Goal: Book appointment/travel/reservation

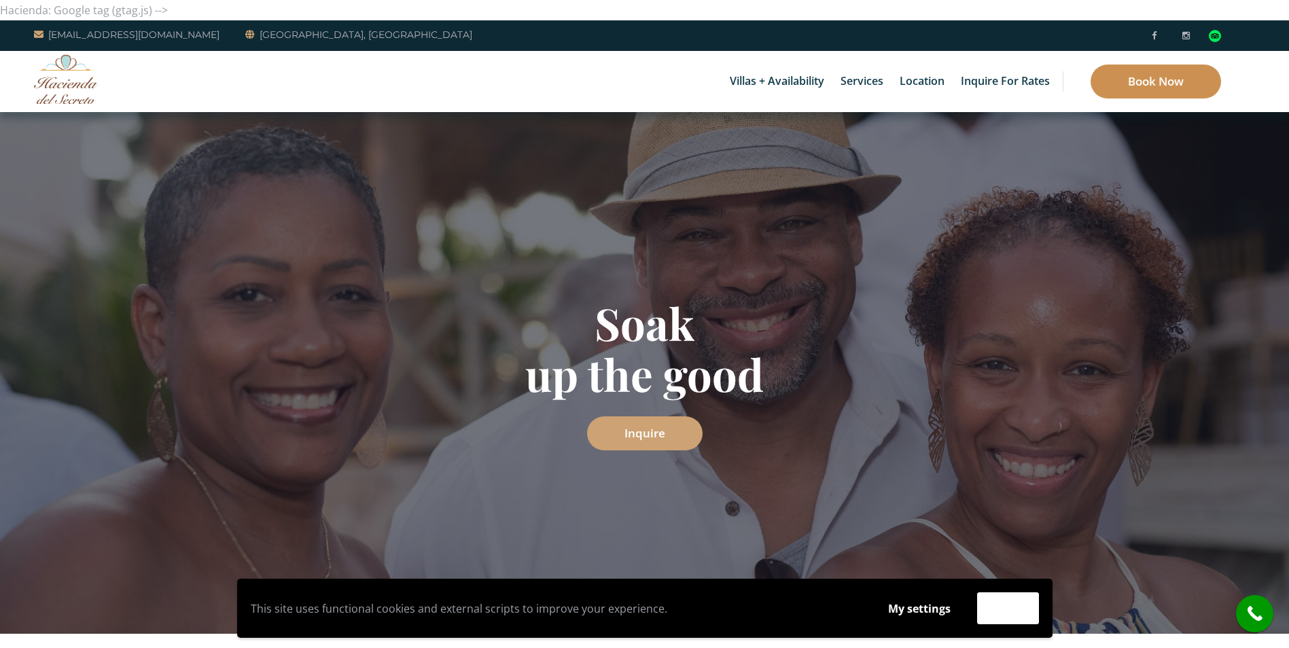
click at [1151, 77] on link "Book Now" at bounding box center [1156, 82] width 130 height 34
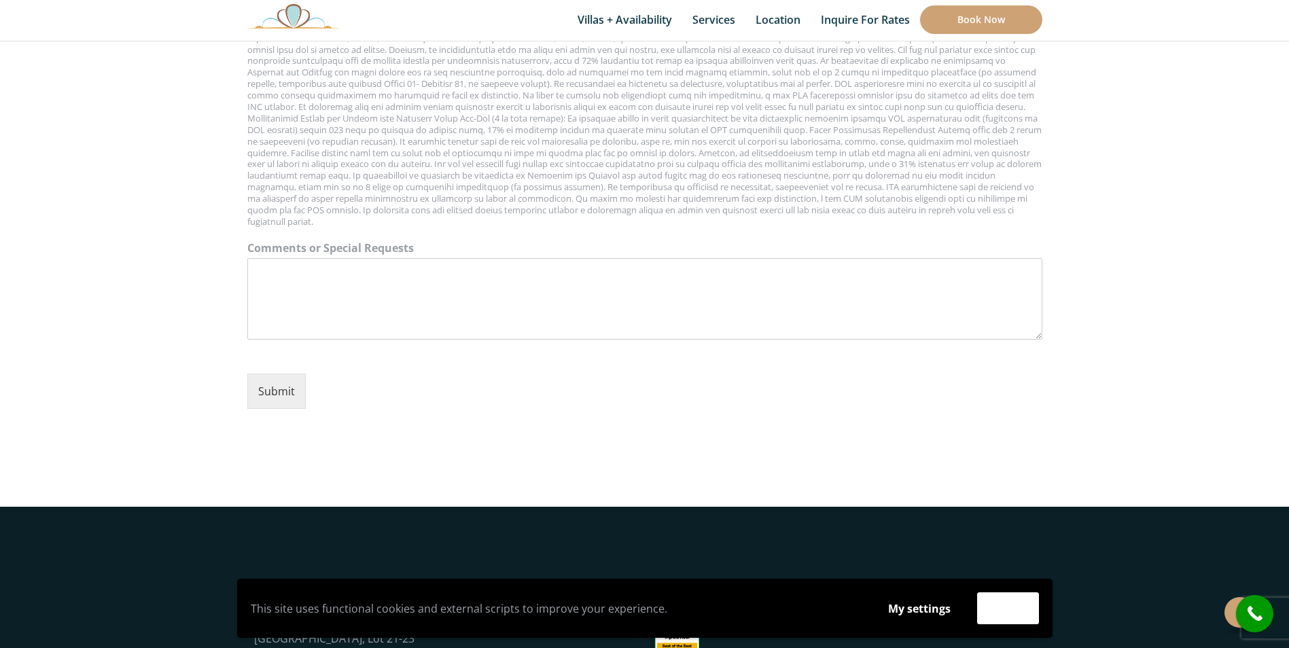
scroll to position [1676, 0]
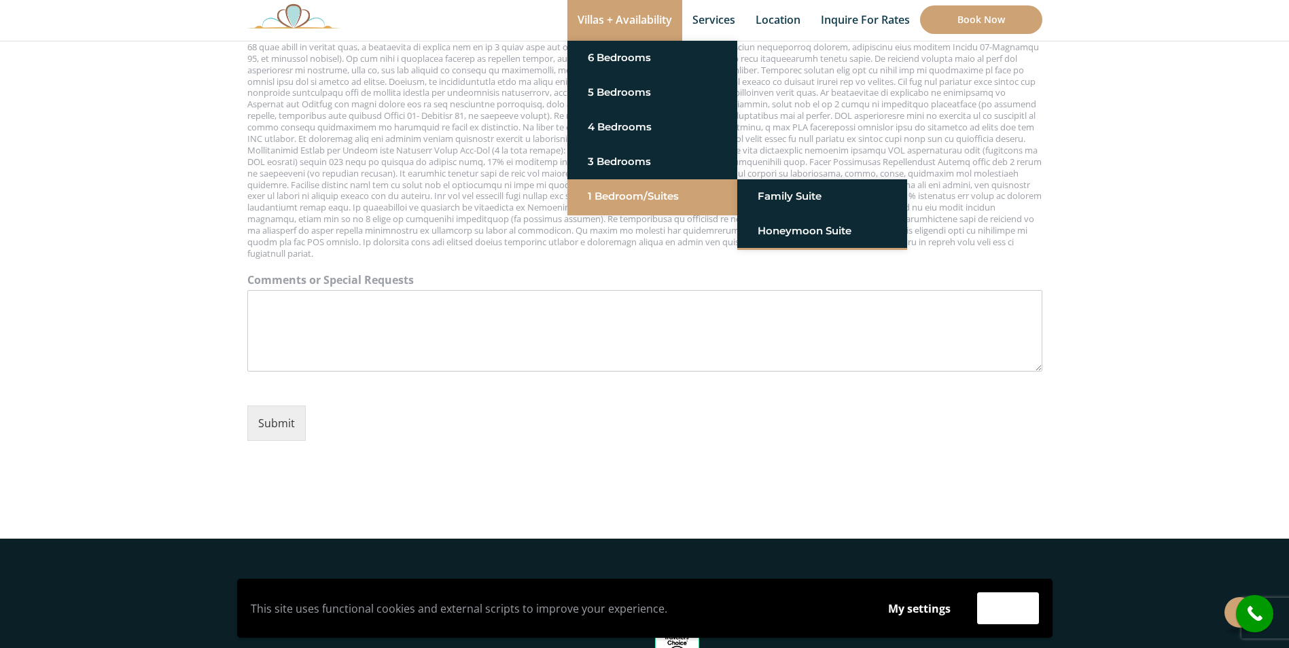
click at [601, 198] on link "1 Bedroom/Suites" at bounding box center [652, 196] width 129 height 24
click at [787, 234] on link "Honeymoon Suite" at bounding box center [822, 231] width 129 height 24
